Goal: Task Accomplishment & Management: Complete application form

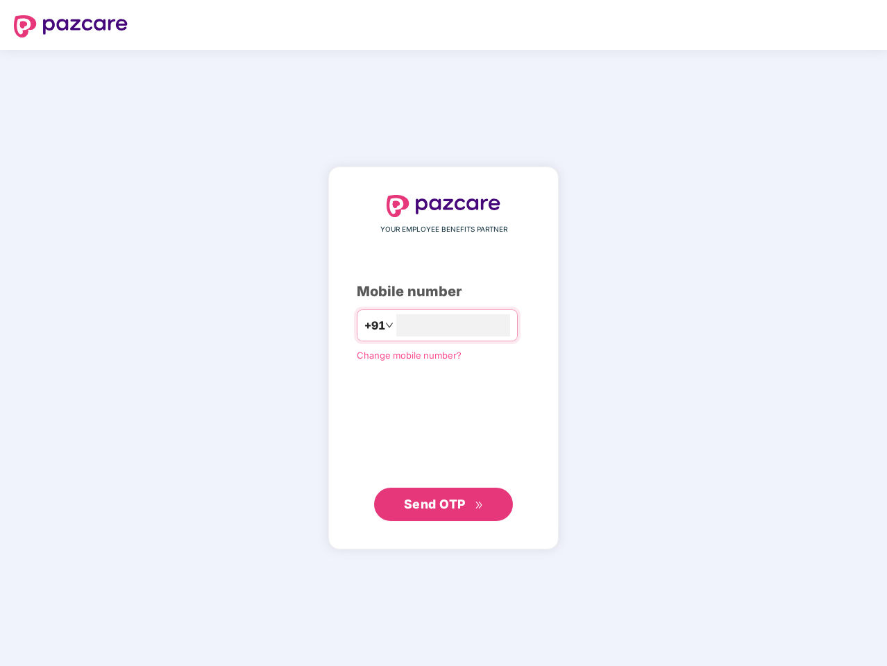
click at [443, 333] on input "number" at bounding box center [453, 325] width 114 height 22
click at [71, 26] on img at bounding box center [71, 26] width 114 height 22
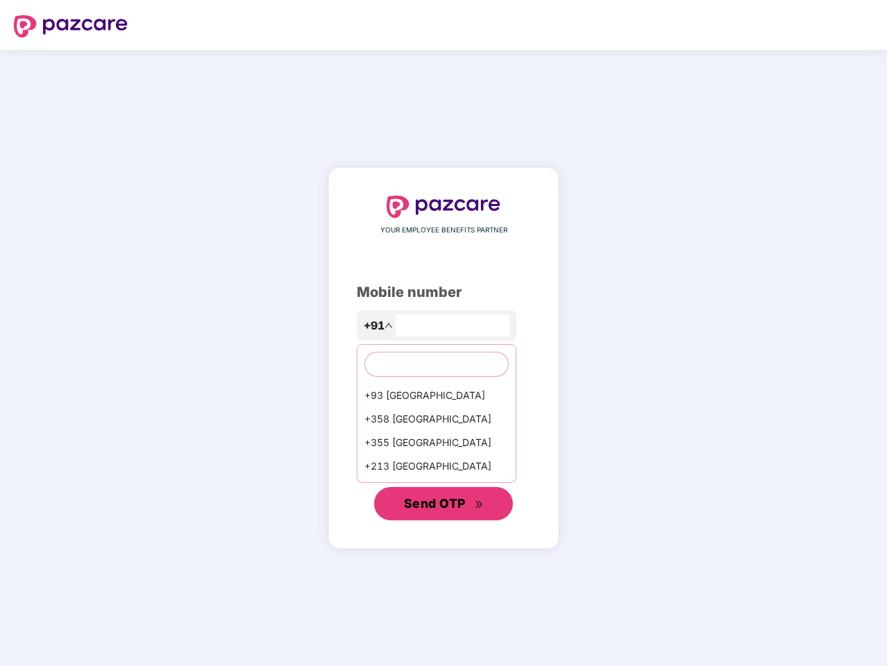
click at [443, 504] on span "Send OTP" at bounding box center [435, 503] width 62 height 15
